Goal: Transaction & Acquisition: Purchase product/service

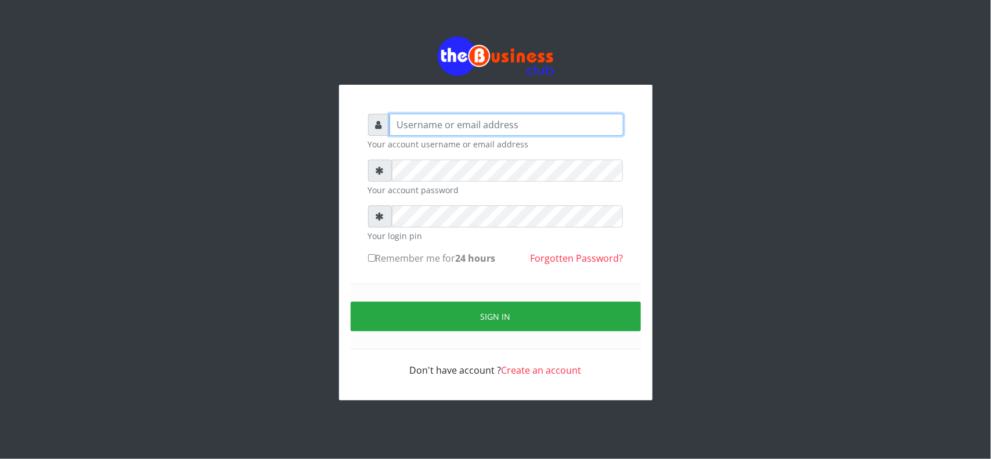
click at [530, 128] on input "text" at bounding box center [506, 125] width 234 height 22
type input "MubuyWallet"
click at [514, 296] on div "Sign in" at bounding box center [496, 317] width 290 height 66
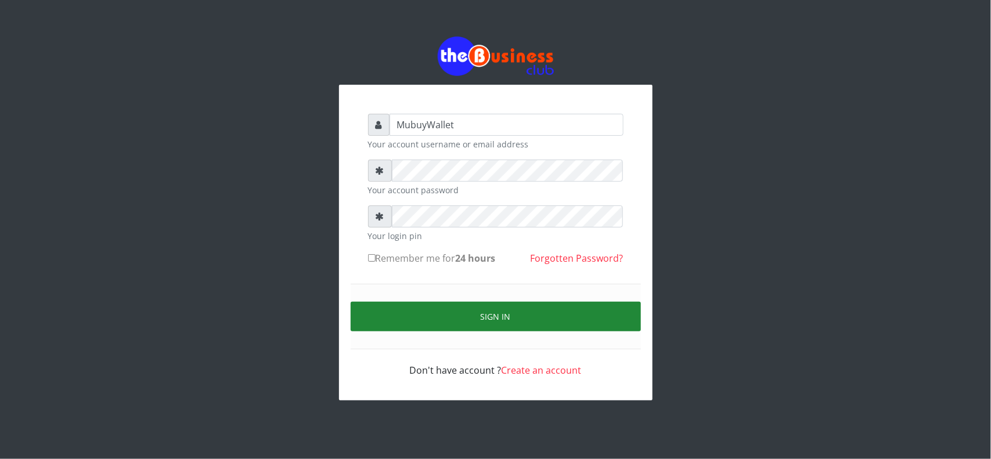
click at [511, 305] on button "Sign in" at bounding box center [496, 317] width 290 height 30
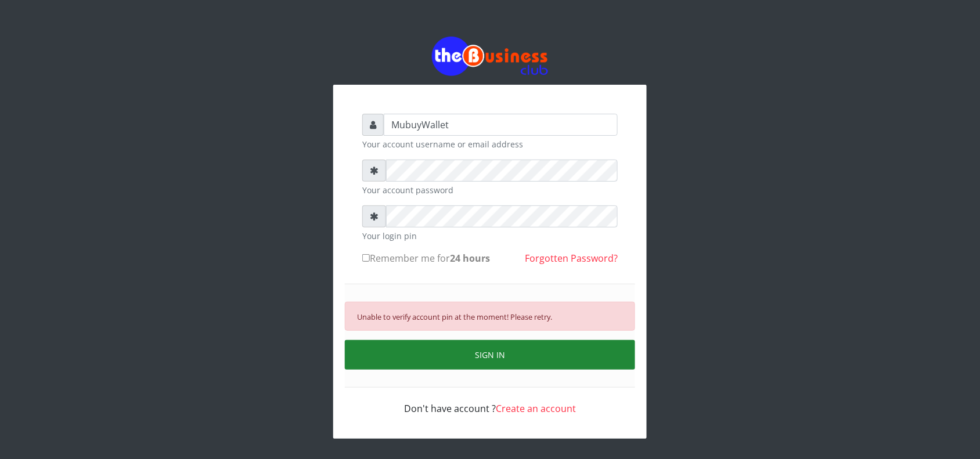
click at [439, 352] on button "SIGN IN" at bounding box center [490, 355] width 290 height 30
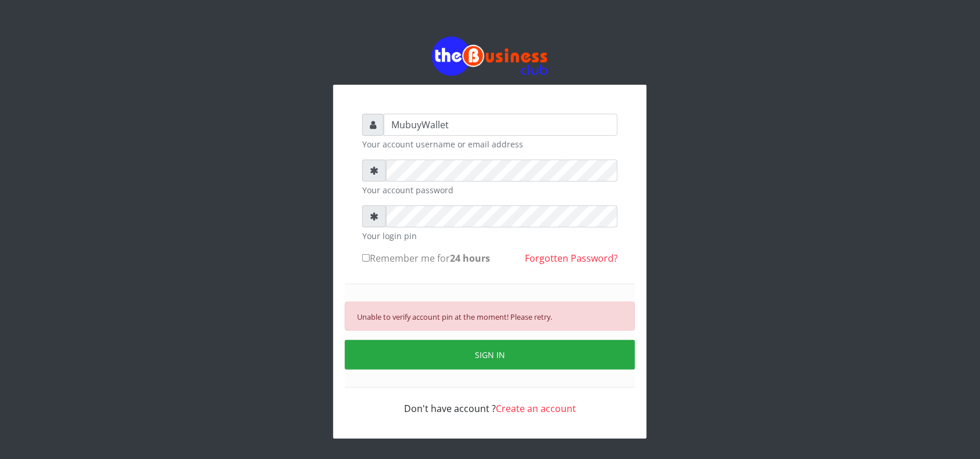
click at [370, 259] on label "Remember me for 24 hours" at bounding box center [426, 258] width 128 height 14
click at [370, 259] on input "Remember me for 24 hours" at bounding box center [366, 258] width 8 height 8
checkbox input "true"
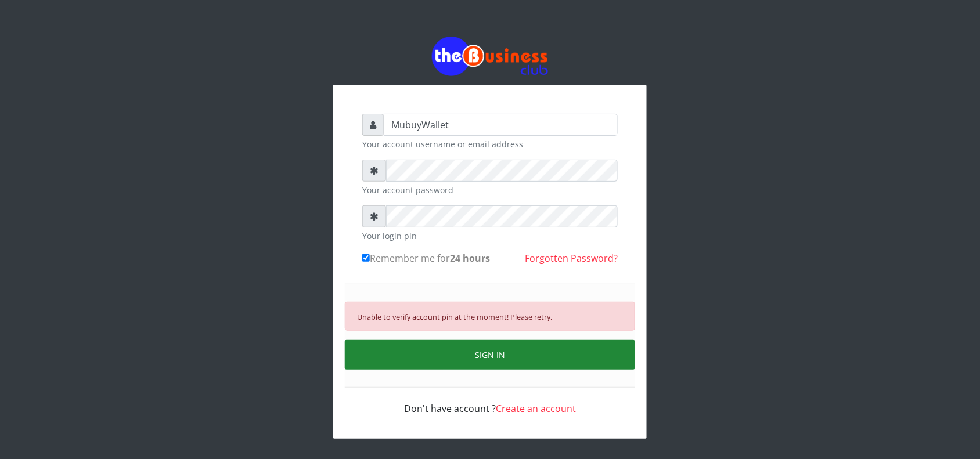
click at [376, 353] on button "SIGN IN" at bounding box center [490, 355] width 290 height 30
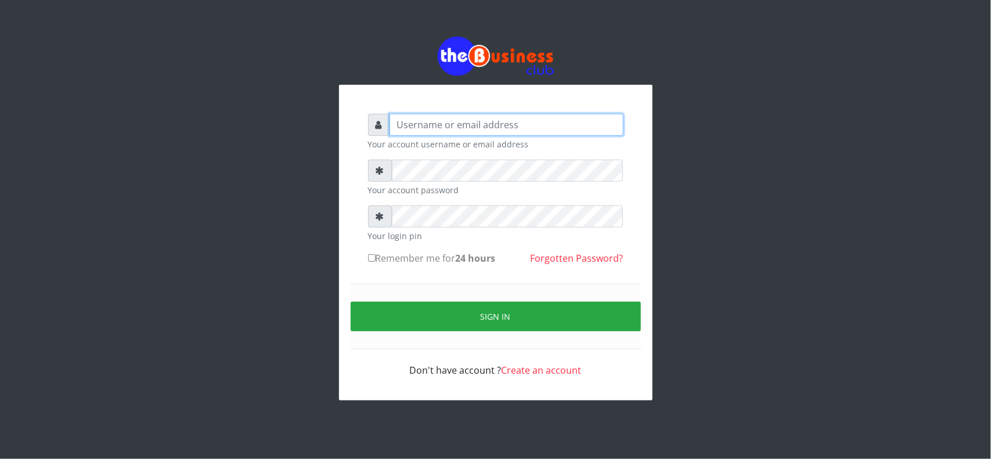
click at [556, 128] on input "text" at bounding box center [506, 125] width 234 height 22
type input "MubuyWallet"
click at [529, 301] on div "Sign in" at bounding box center [496, 317] width 290 height 66
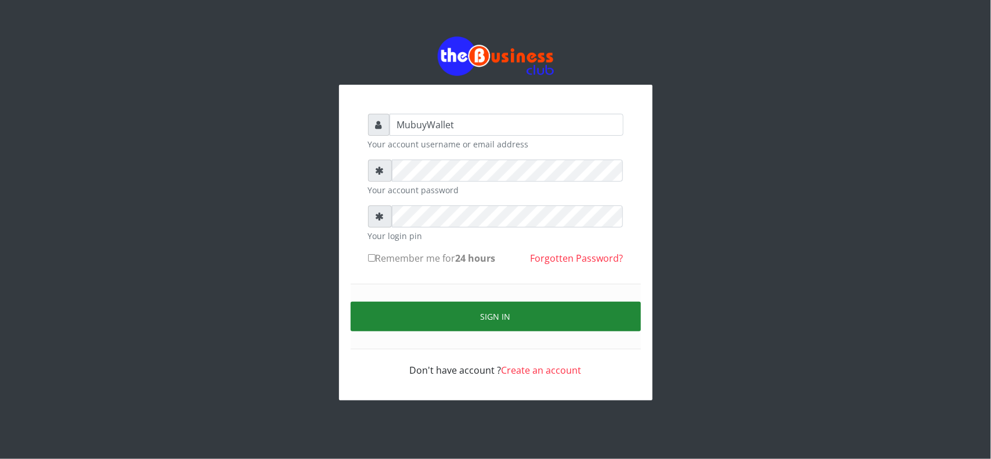
click at [521, 328] on button "Sign in" at bounding box center [496, 317] width 290 height 30
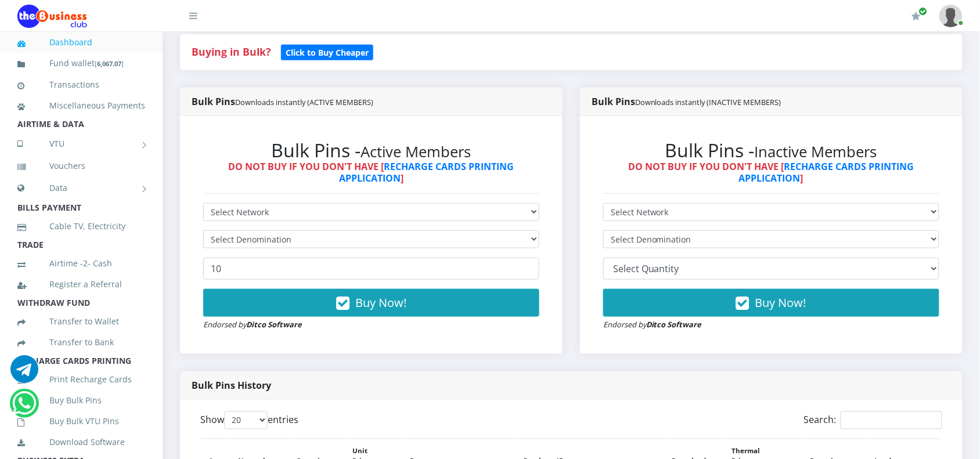
scroll to position [290, 0]
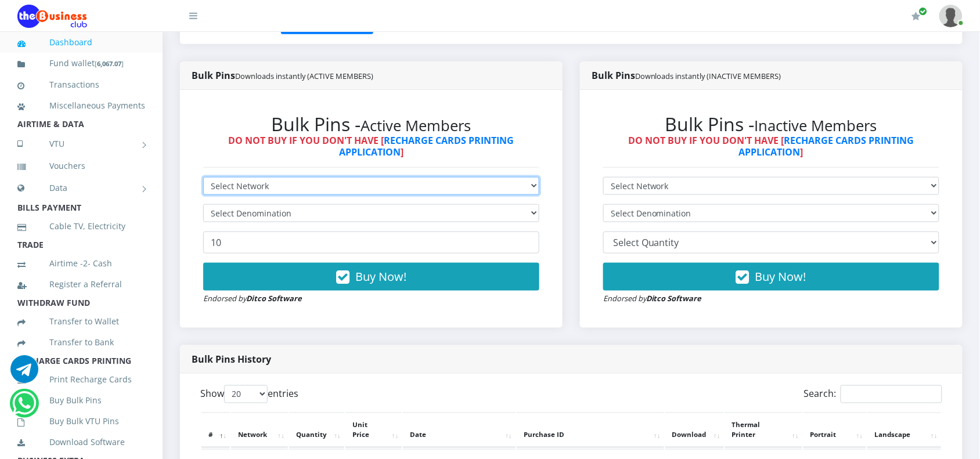
click at [222, 192] on select "Select Network MTN Globacom 9Mobile Airtel" at bounding box center [371, 186] width 336 height 18
select select "Airtel"
click at [203, 177] on select "Select Network MTN Globacom 9Mobile Airtel" at bounding box center [371, 186] width 336 height 18
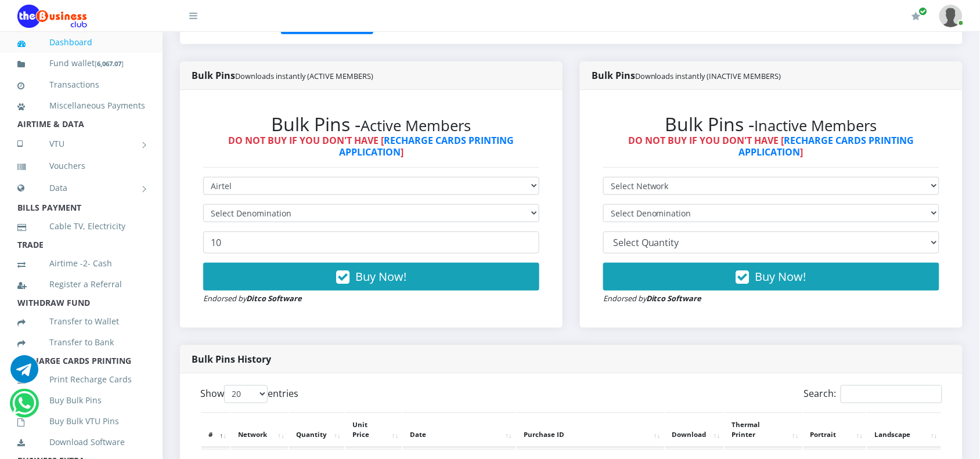
click at [234, 226] on form "Select Network MTN Globacom 9Mobile Airtel Select Denomination 10 Buy Now! Endo…" at bounding box center [371, 241] width 336 height 128
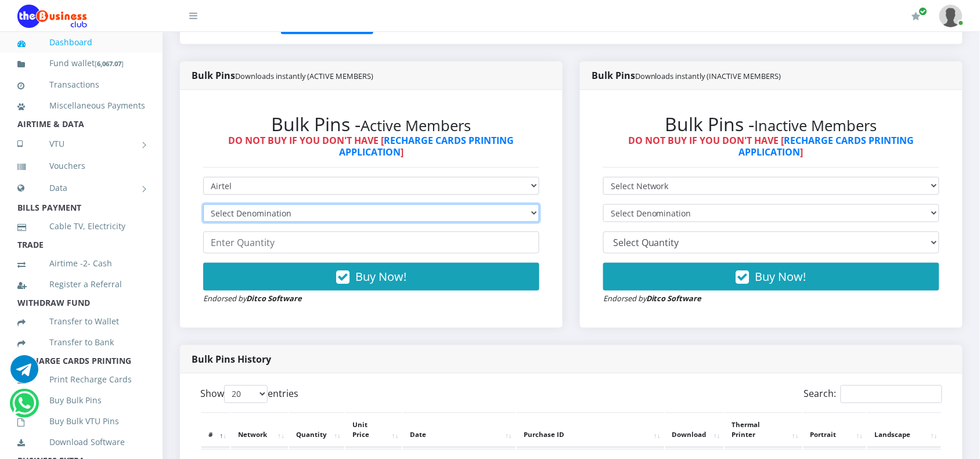
click at [236, 221] on select "Select Denomination Airtel NGN100 - ₦96.38 Airtel NGN200 - ₦192.76 Airtel NGN50…" at bounding box center [371, 213] width 336 height 18
select select "192.76-200"
click at [203, 204] on select "Select Denomination Airtel NGN100 - ₦96.38 Airtel NGN200 - ₦192.76 Airtel NGN50…" at bounding box center [371, 213] width 336 height 18
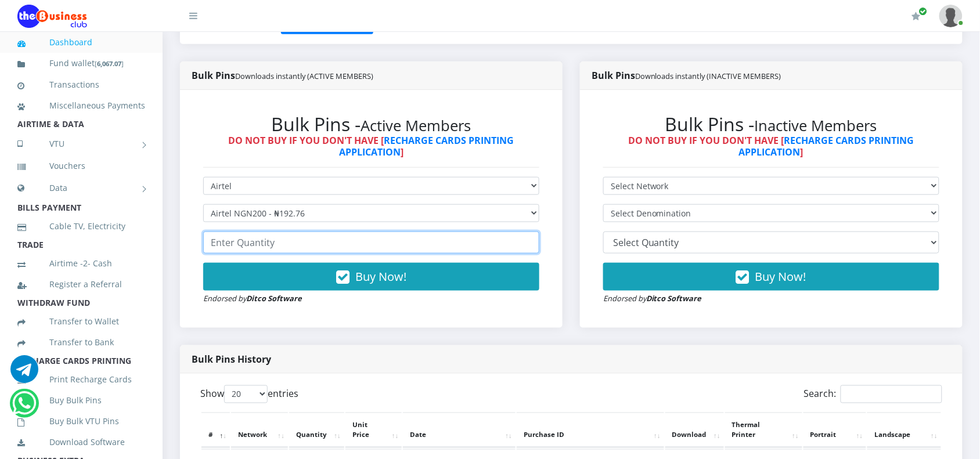
click at [236, 247] on input "number" at bounding box center [371, 243] width 336 height 22
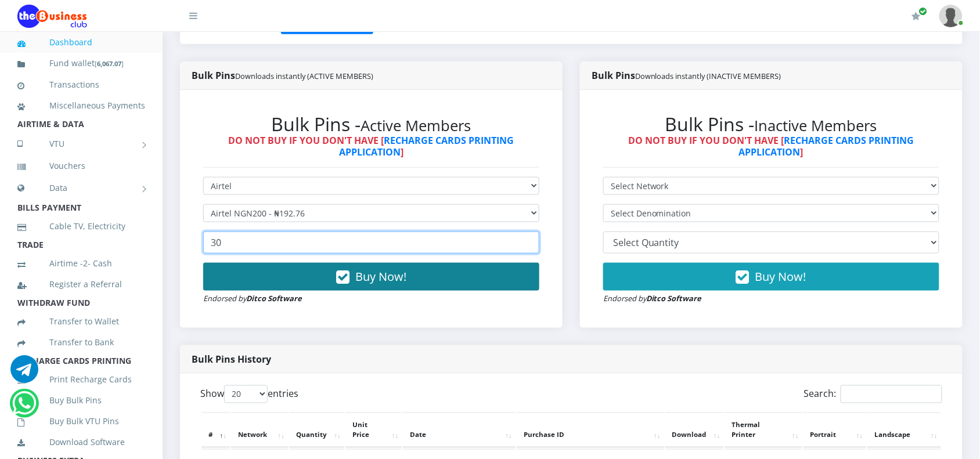
type input "30"
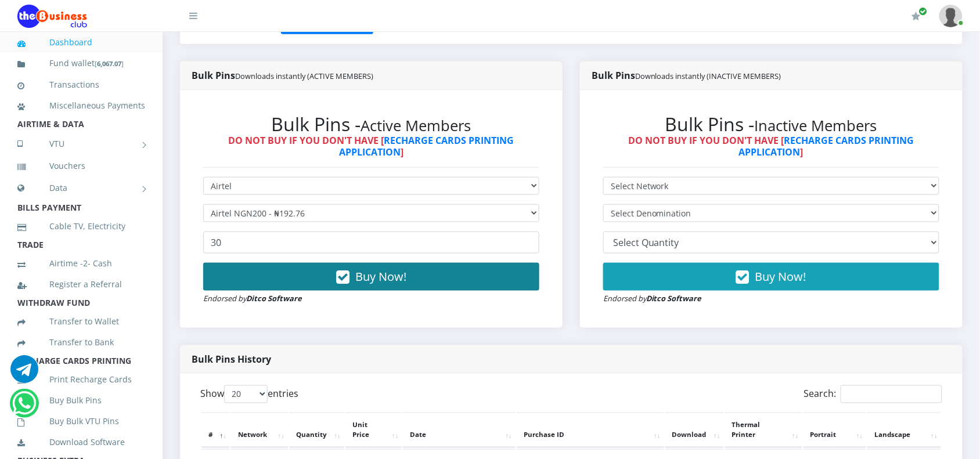
click at [267, 280] on button "Buy Now!" at bounding box center [371, 277] width 336 height 28
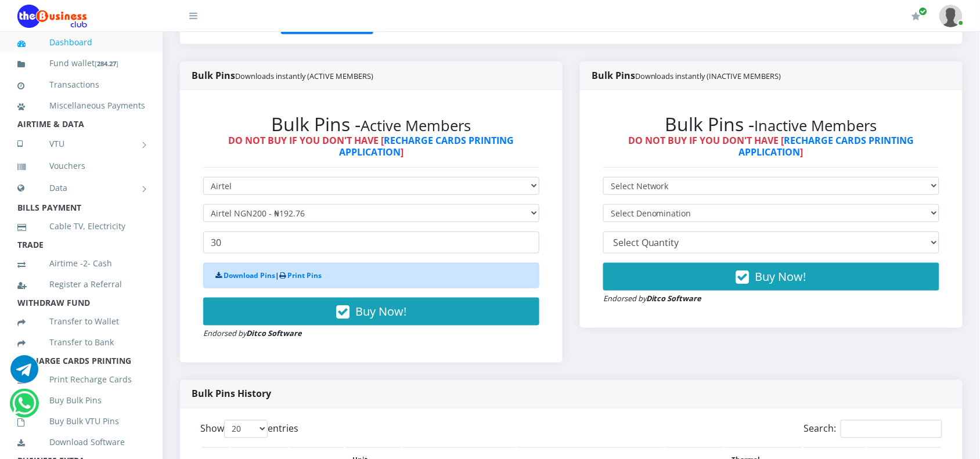
click at [575, 360] on div "Bulk Pins Downloads instantly (INACTIVE MEMBERS) Bulk Pins - Inactive Members D…" at bounding box center [771, 221] width 400 height 319
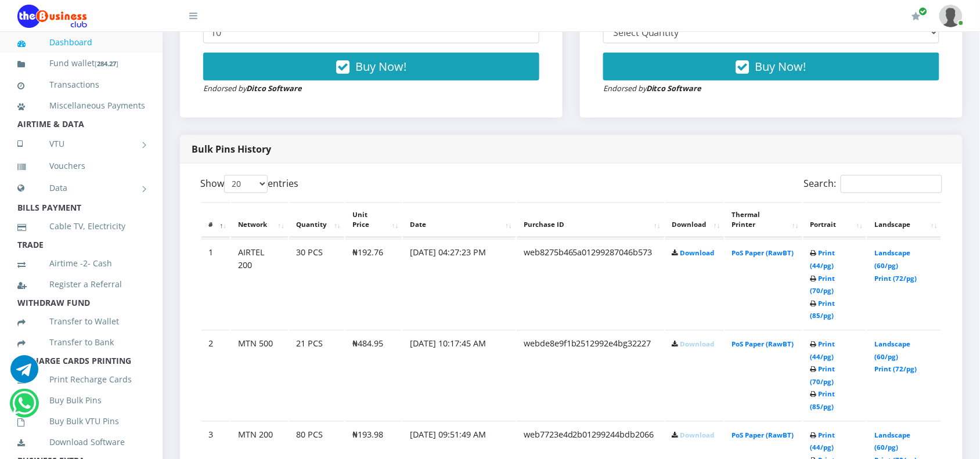
scroll to position [508, 0]
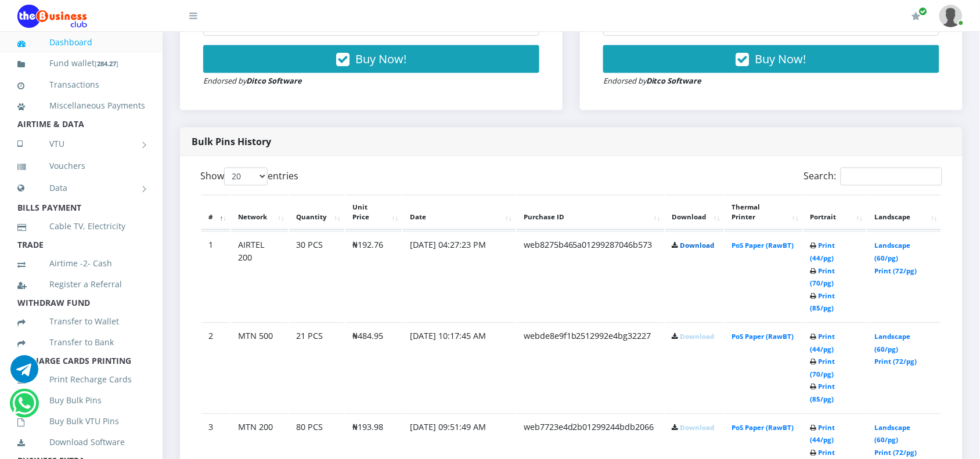
click at [682, 245] on link "Download" at bounding box center [697, 245] width 34 height 9
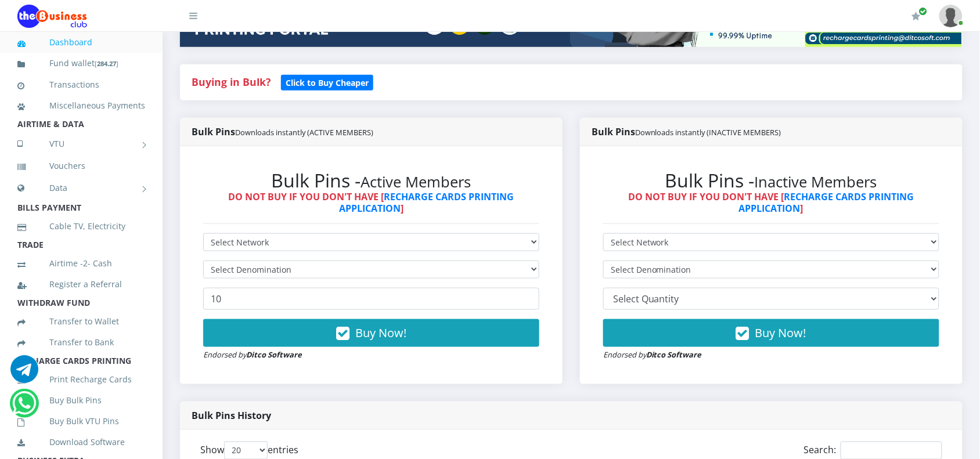
scroll to position [145, 0]
